Goal: Transaction & Acquisition: Purchase product/service

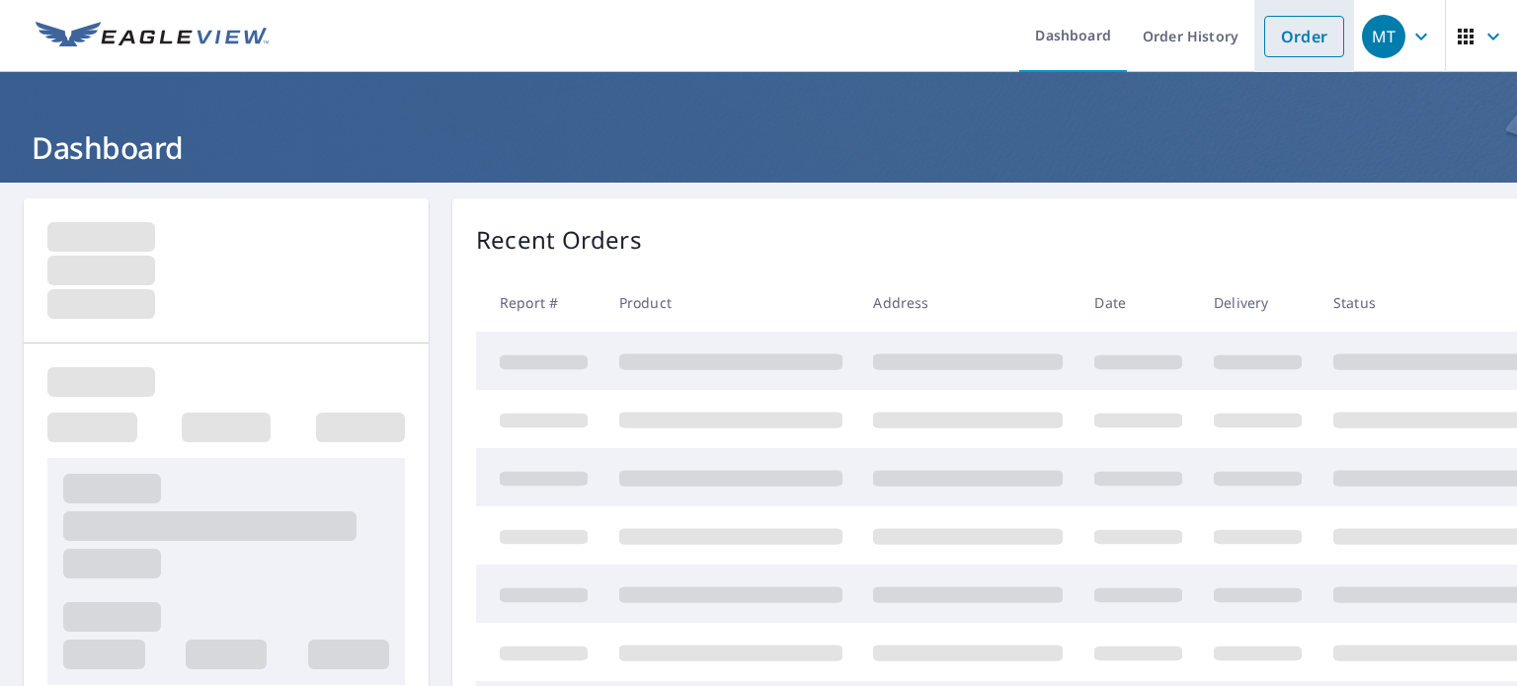
click at [1300, 28] on link "Order" at bounding box center [1304, 36] width 80 height 41
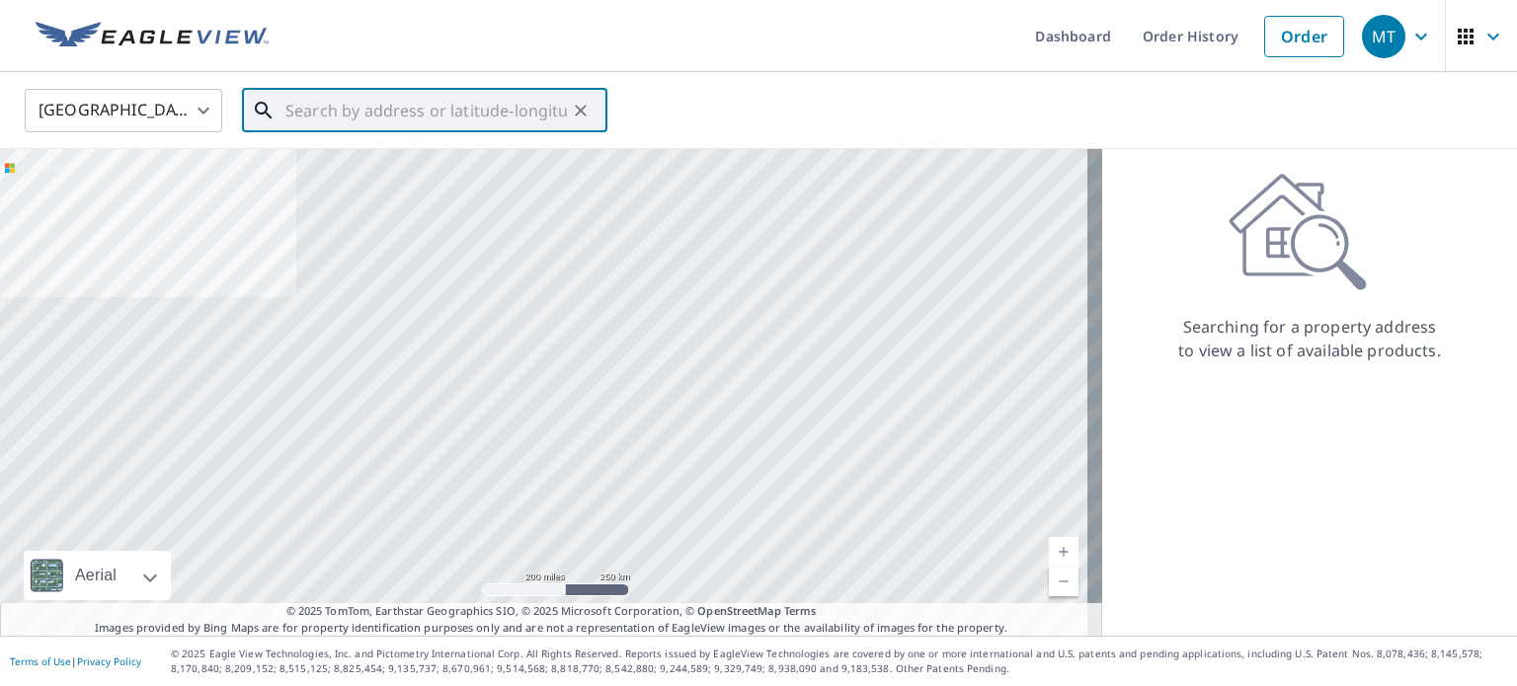
click at [415, 116] on input "text" at bounding box center [425, 110] width 281 height 55
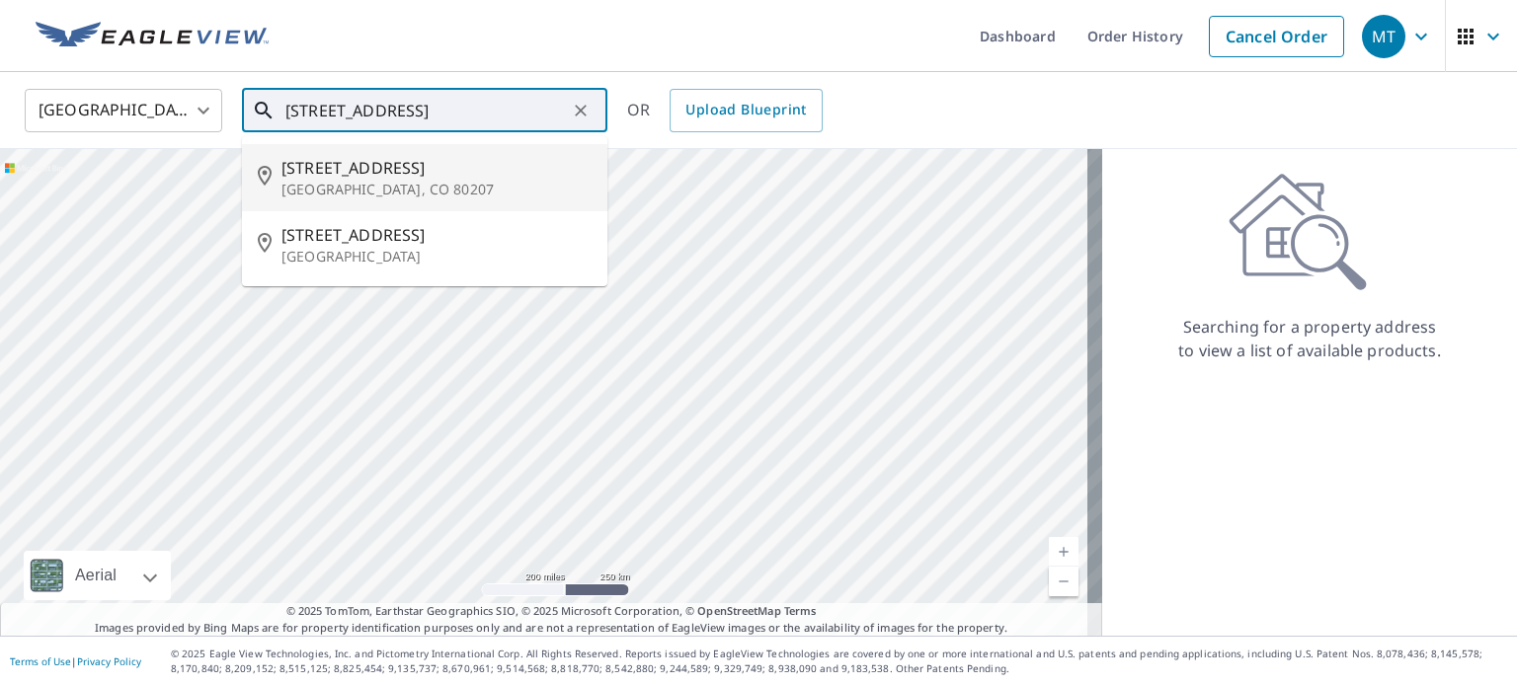
click at [327, 162] on span "[STREET_ADDRESS]" at bounding box center [436, 168] width 310 height 24
type input "[STREET_ADDRESS]"
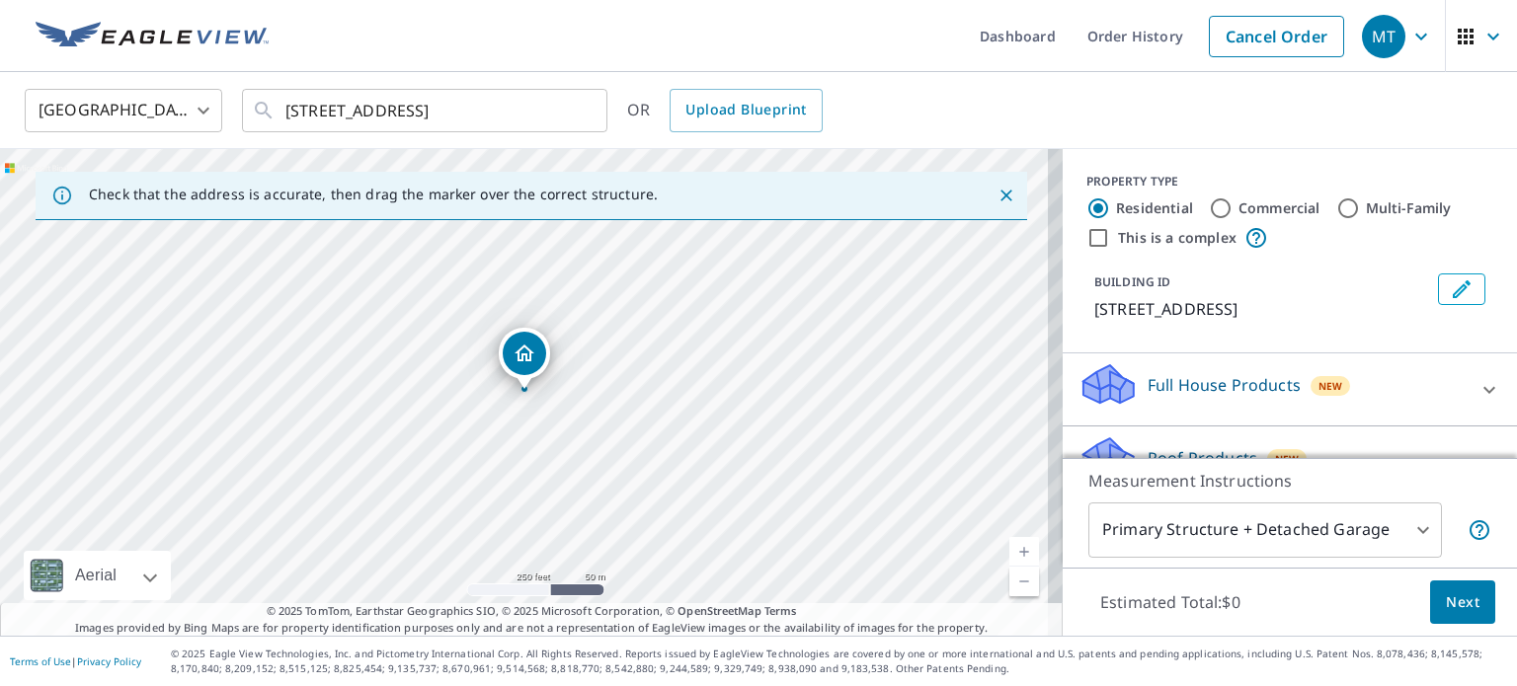
click at [1015, 553] on link "Current Level 17, Zoom In" at bounding box center [1024, 552] width 30 height 30
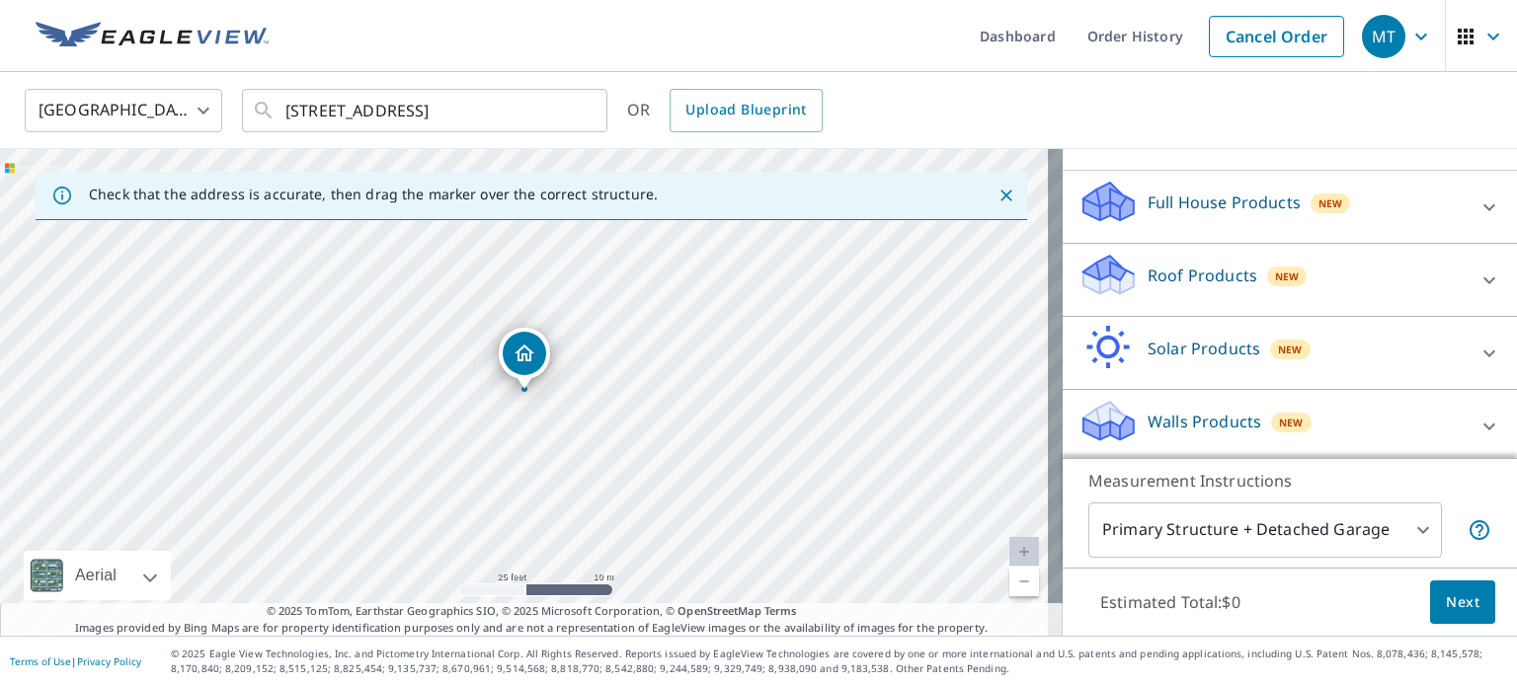
scroll to position [186, 0]
click at [1477, 271] on icon at bounding box center [1489, 278] width 24 height 24
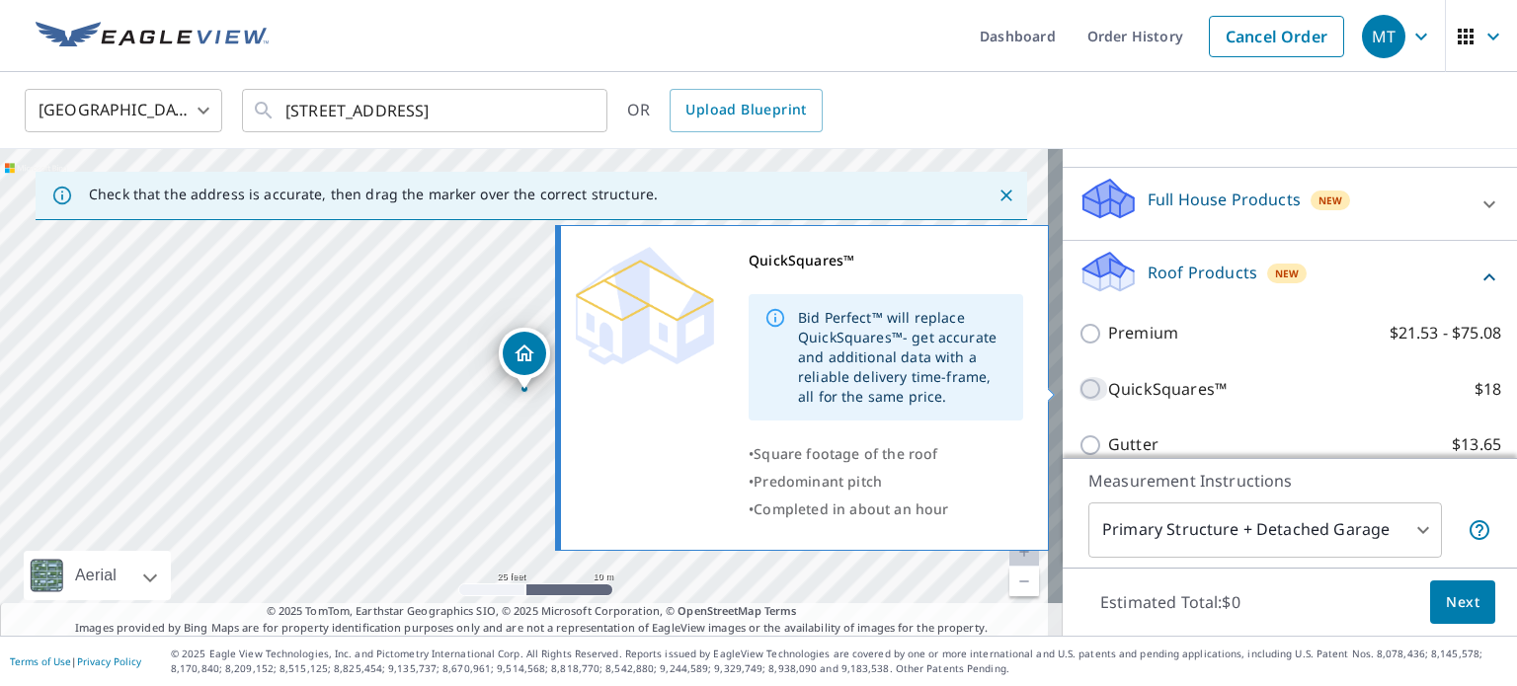
click at [1078, 386] on input "QuickSquares™ $18" at bounding box center [1093, 389] width 30 height 24
checkbox input "true"
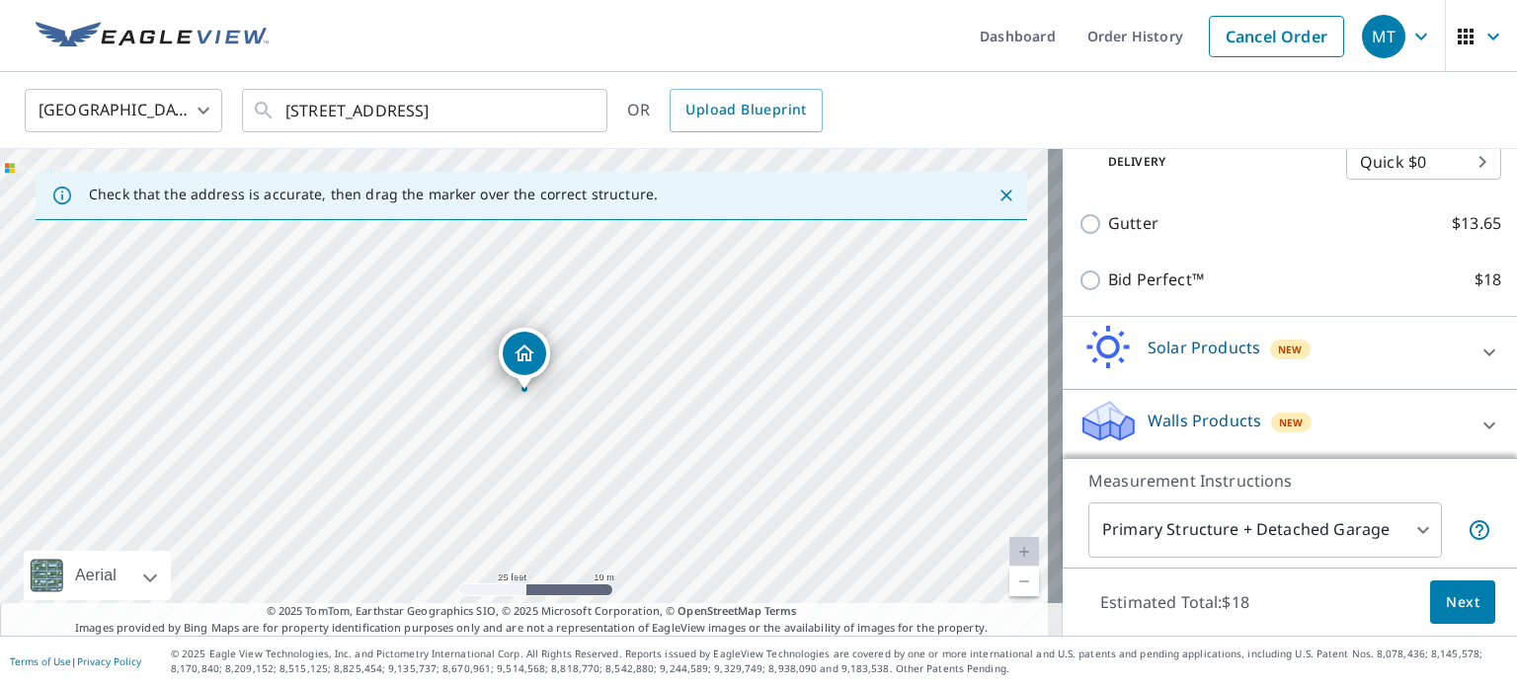
scroll to position [473, 0]
click at [1454, 602] on span "Next" at bounding box center [1463, 603] width 34 height 25
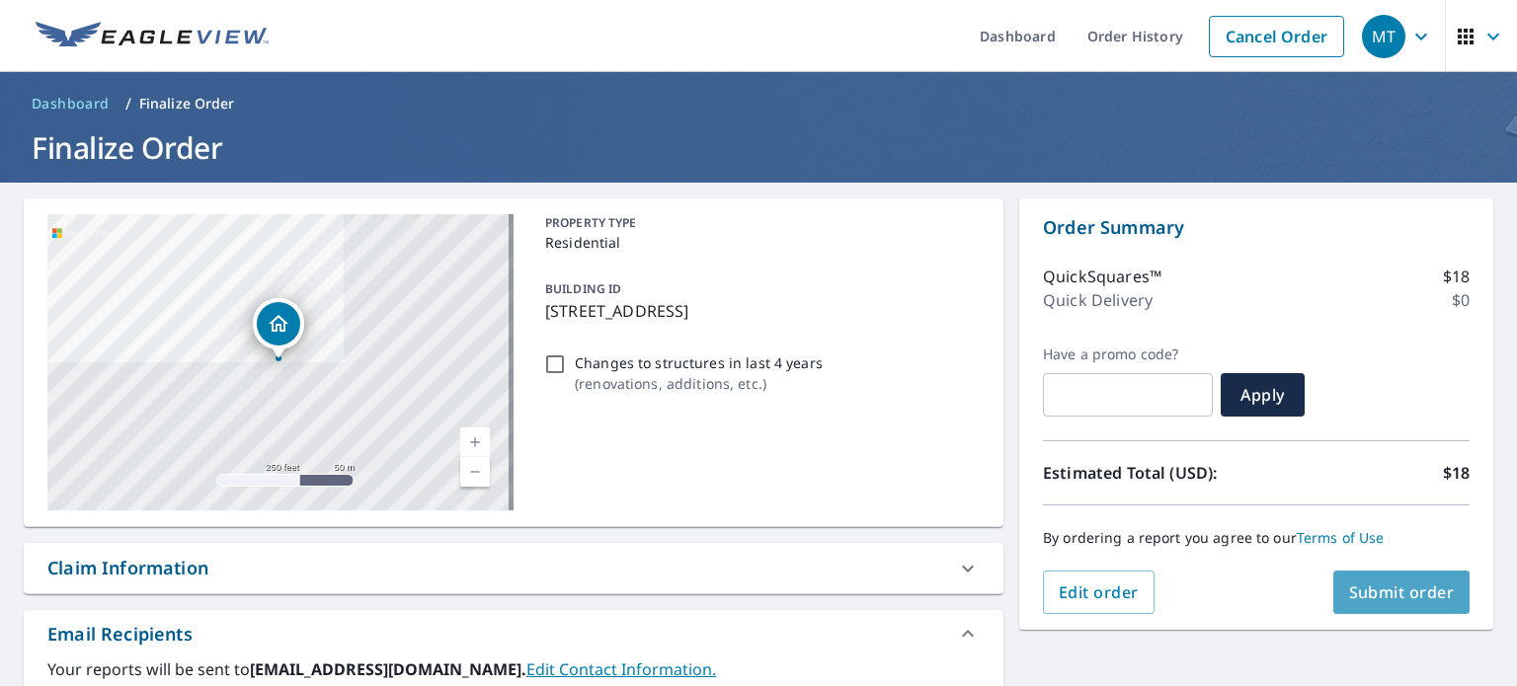
click at [1392, 595] on span "Submit order" at bounding box center [1402, 593] width 106 height 22
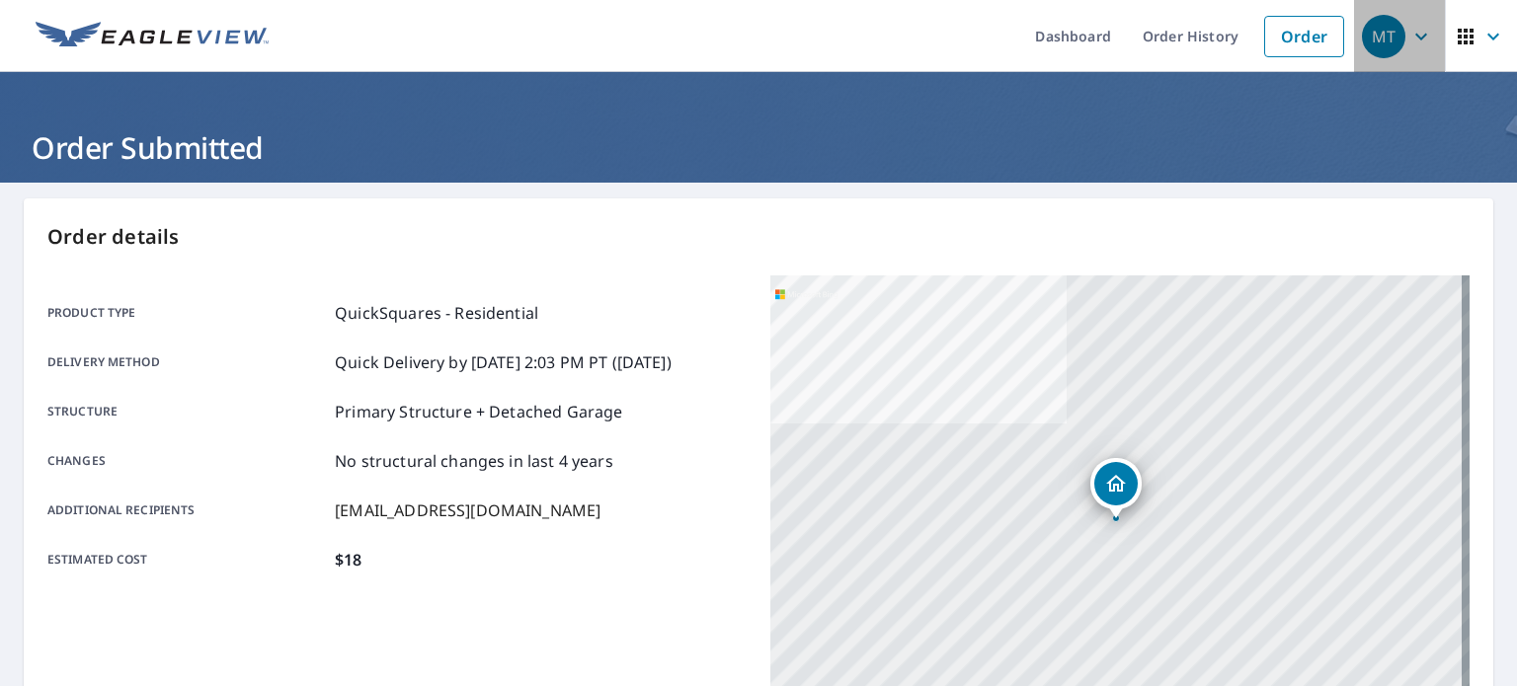
click at [1409, 35] on icon "button" at bounding box center [1421, 37] width 24 height 24
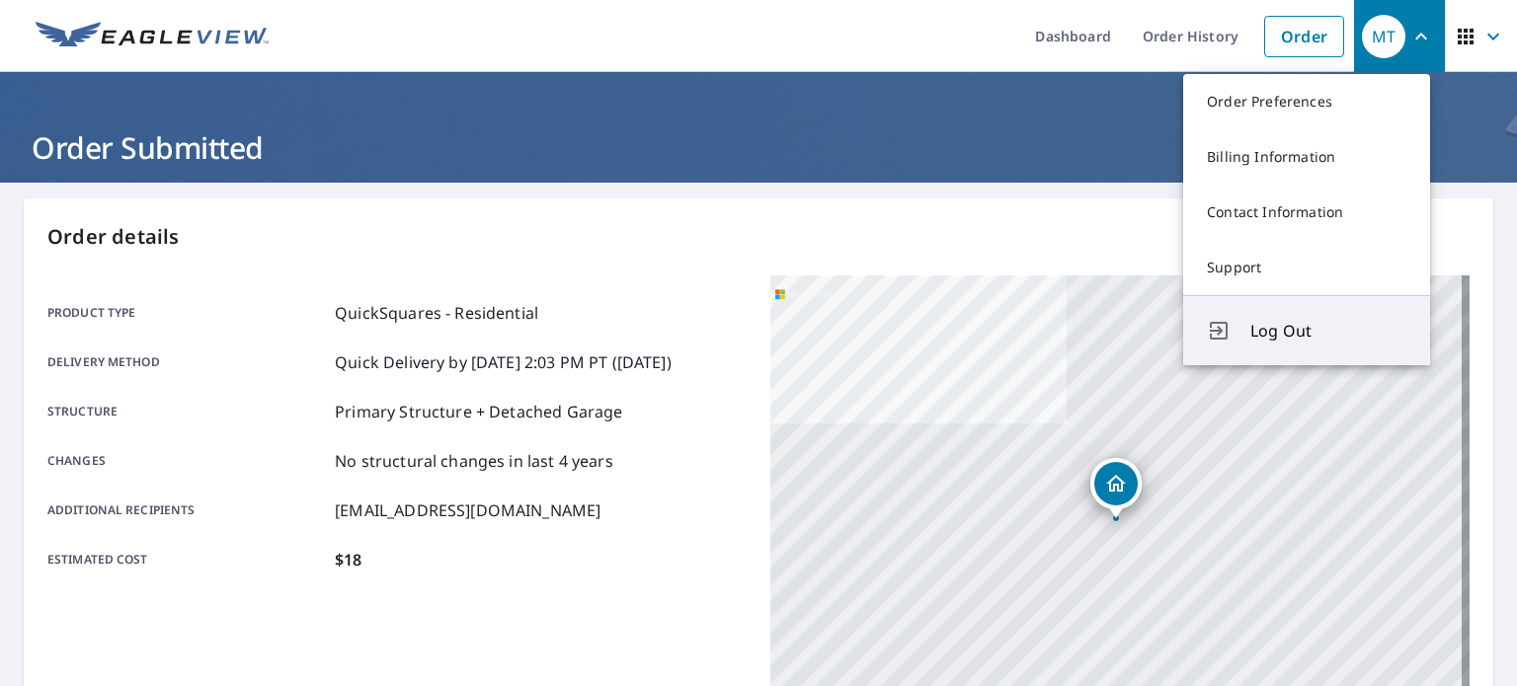
click at [1287, 339] on span "Log Out" at bounding box center [1328, 331] width 156 height 24
